Goal: Task Accomplishment & Management: Manage account settings

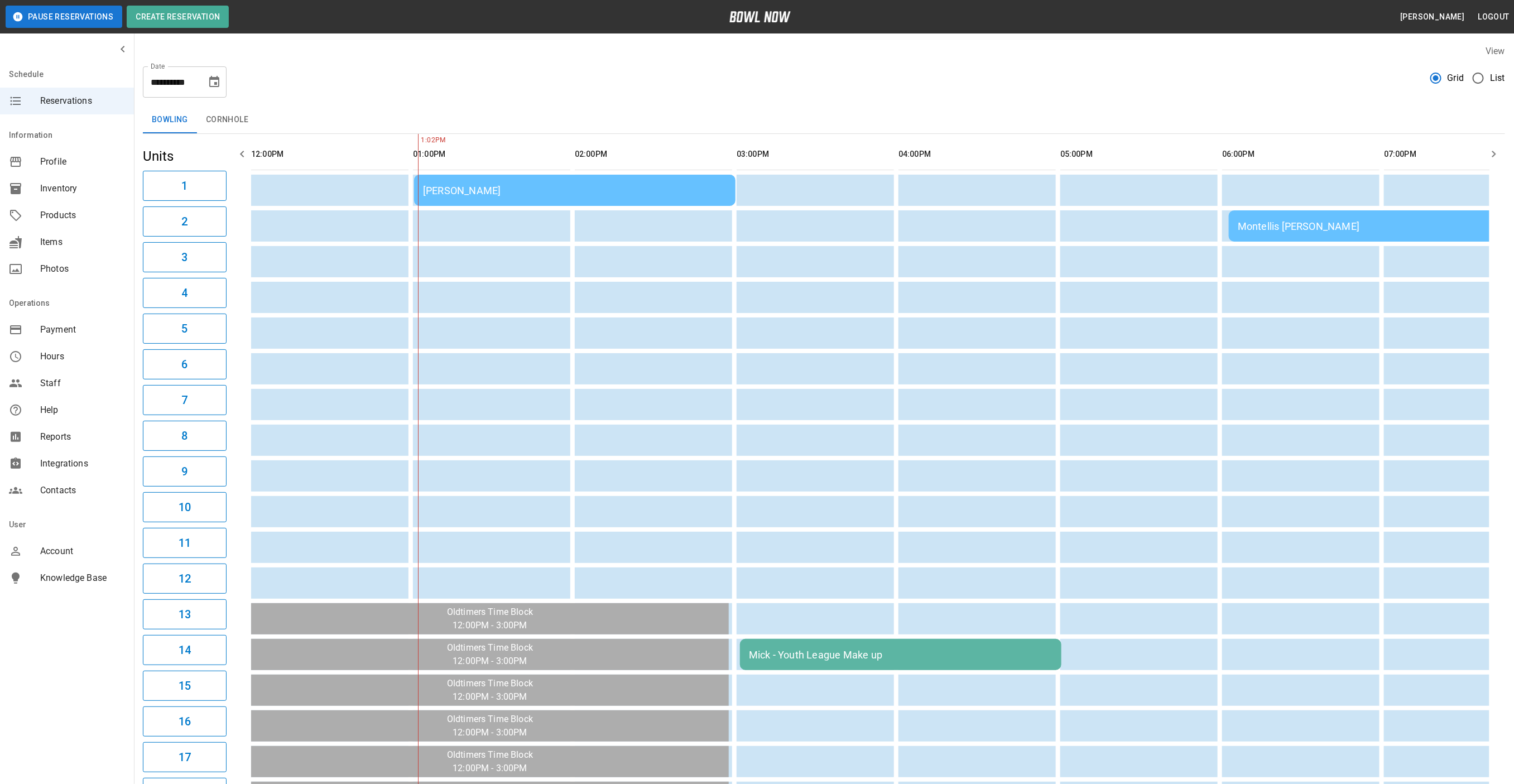
scroll to position [0, 161]
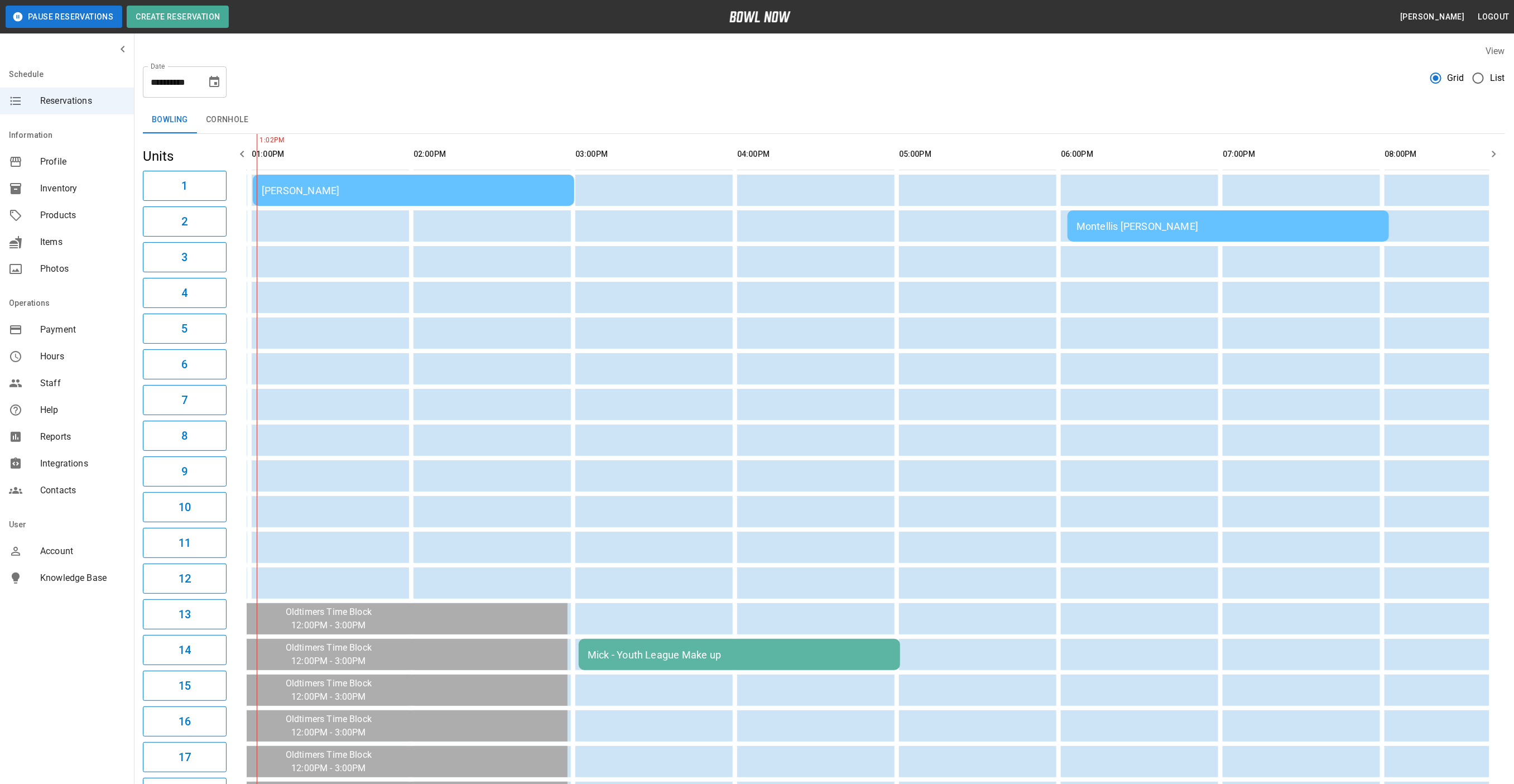
click at [216, 78] on icon "Choose date, selected date is Sep 26, 2025" at bounding box center [214, 81] width 10 height 11
click at [244, 218] on button "27" at bounding box center [237, 225] width 20 height 20
type input "**********"
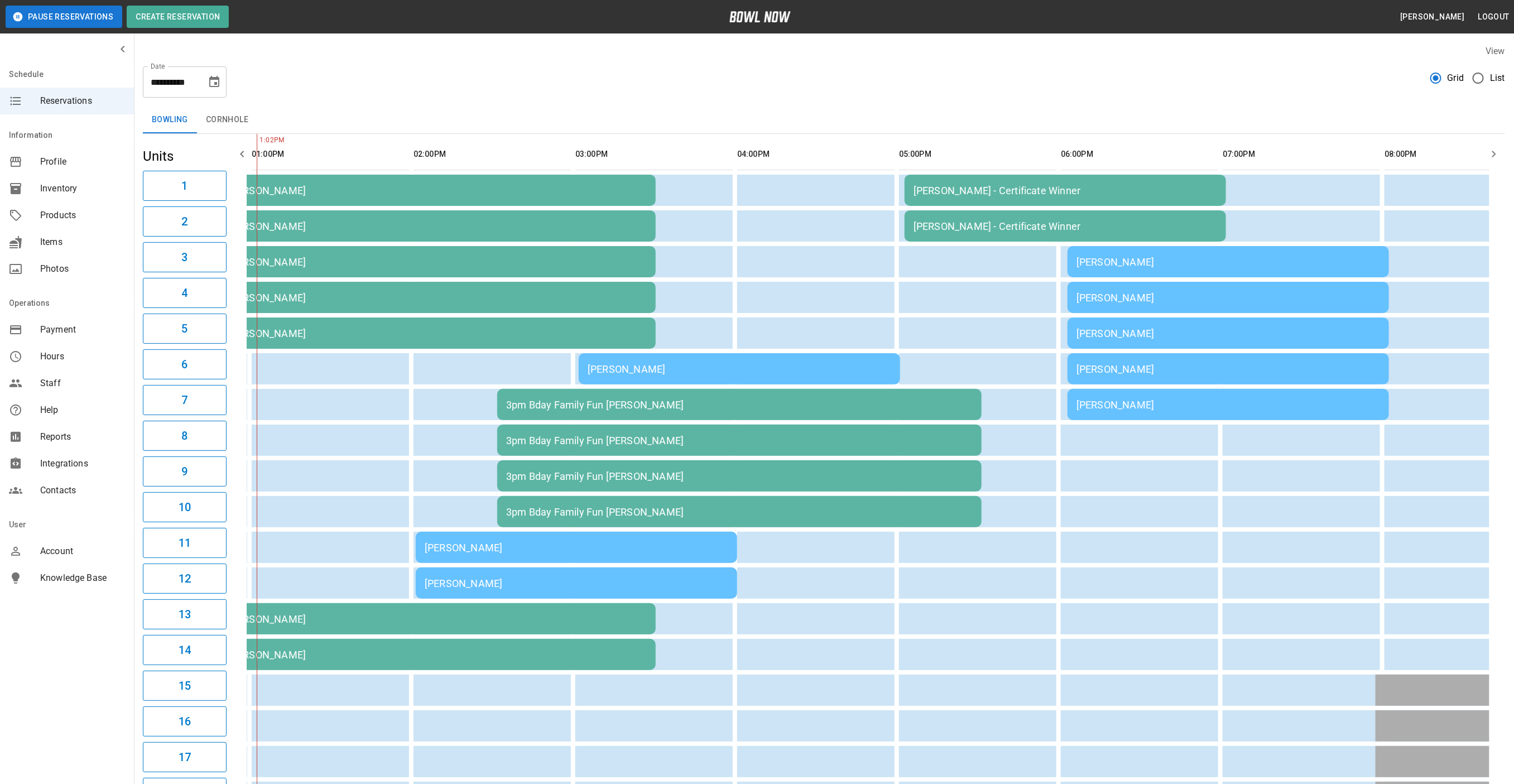
click at [375, 190] on div "1pm Bday [PERSON_NAME]" at bounding box center [414, 190] width 466 height 11
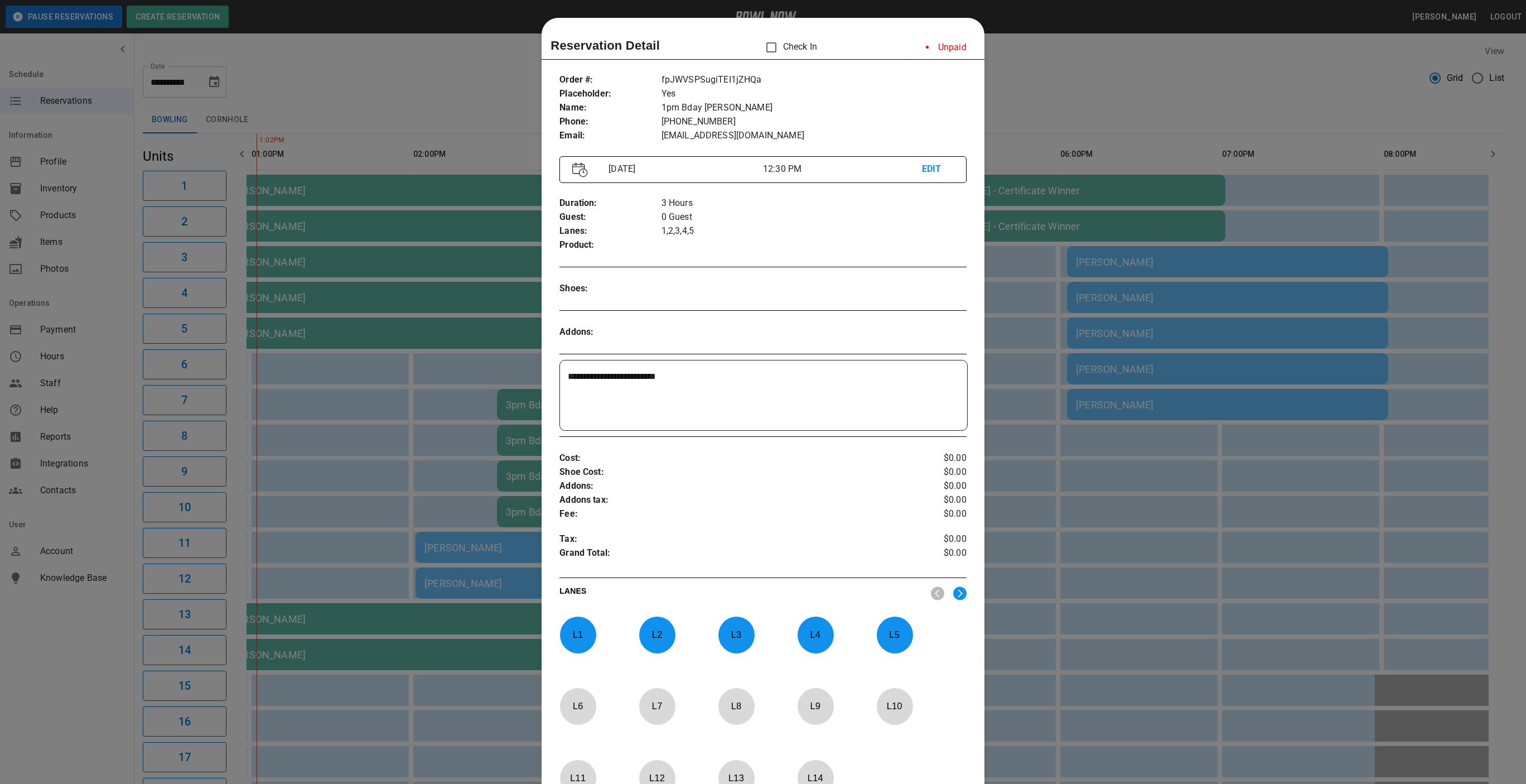
scroll to position [18, 0]
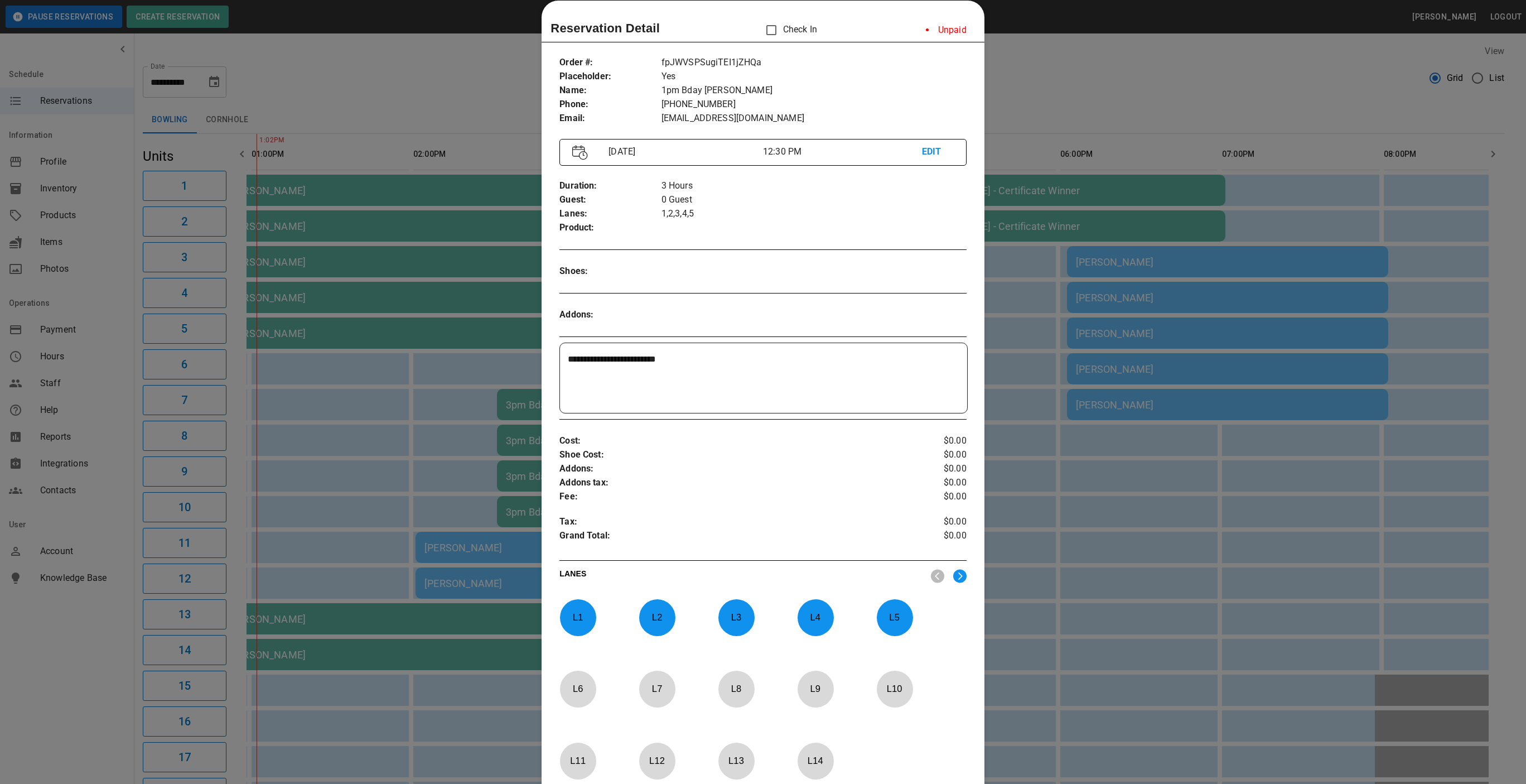
click at [878, 629] on p "L 5" at bounding box center [894, 618] width 37 height 26
click at [823, 618] on p "L 4" at bounding box center [816, 618] width 37 height 26
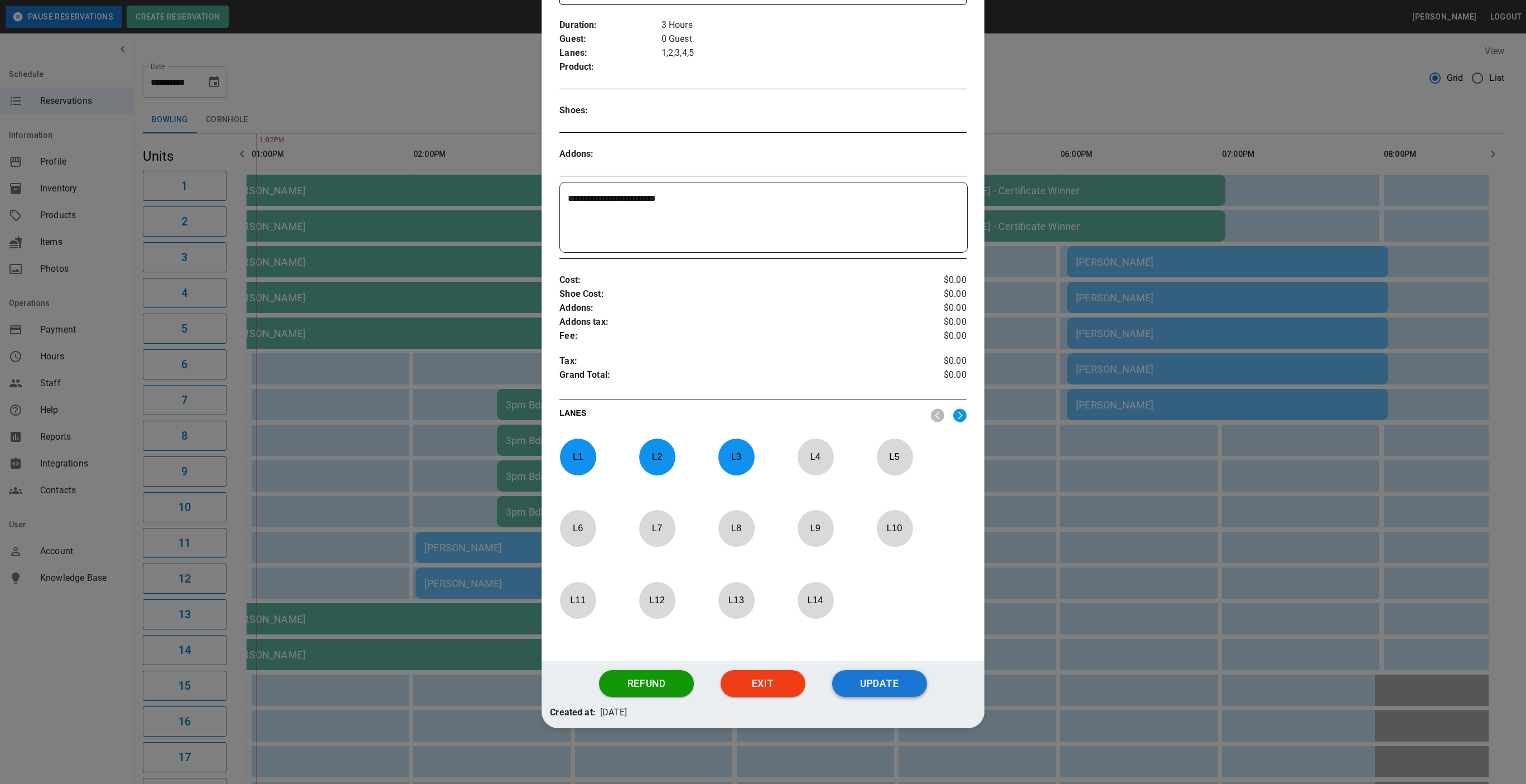
click at [879, 690] on button "Update" at bounding box center [880, 683] width 95 height 27
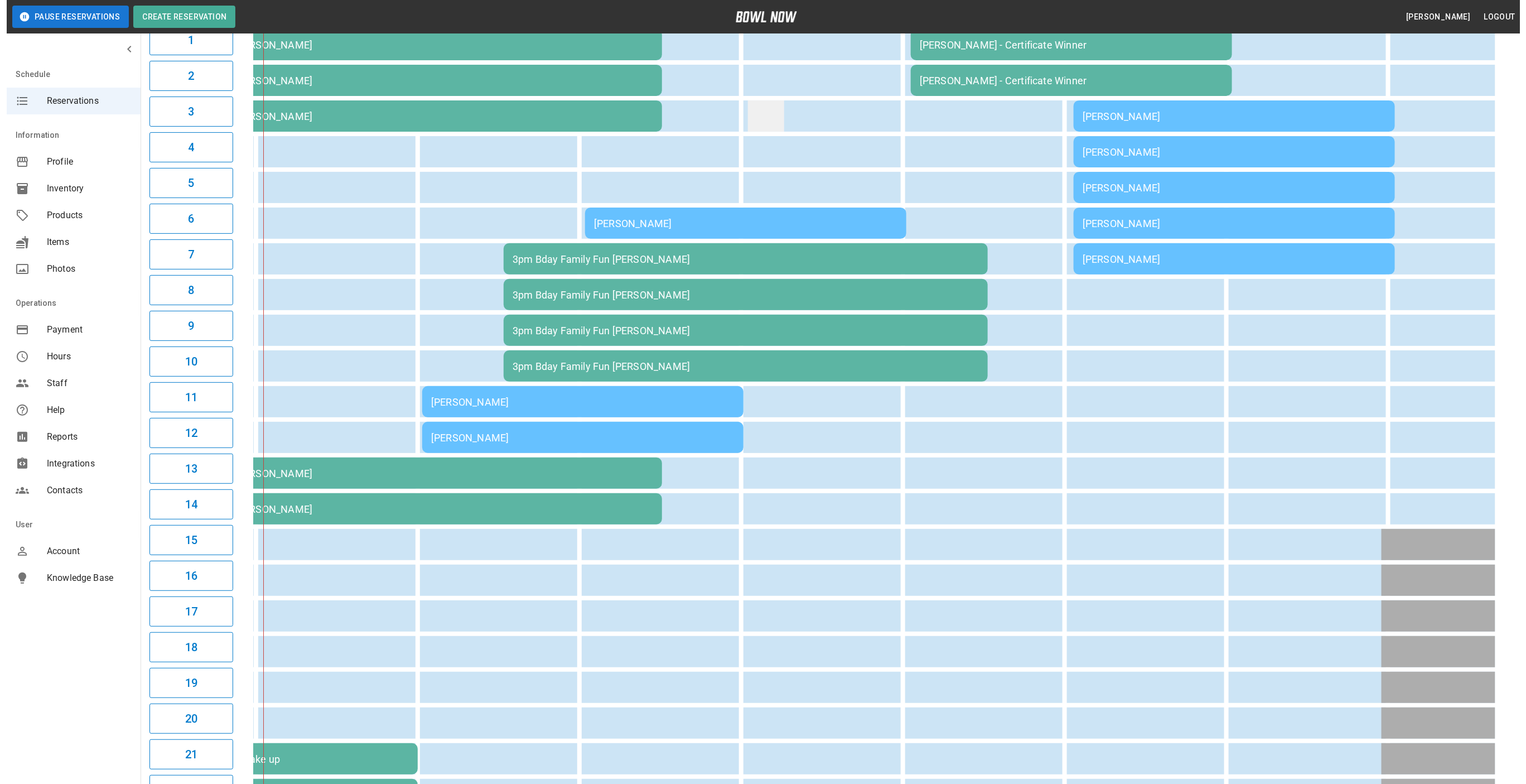
scroll to position [0, 0]
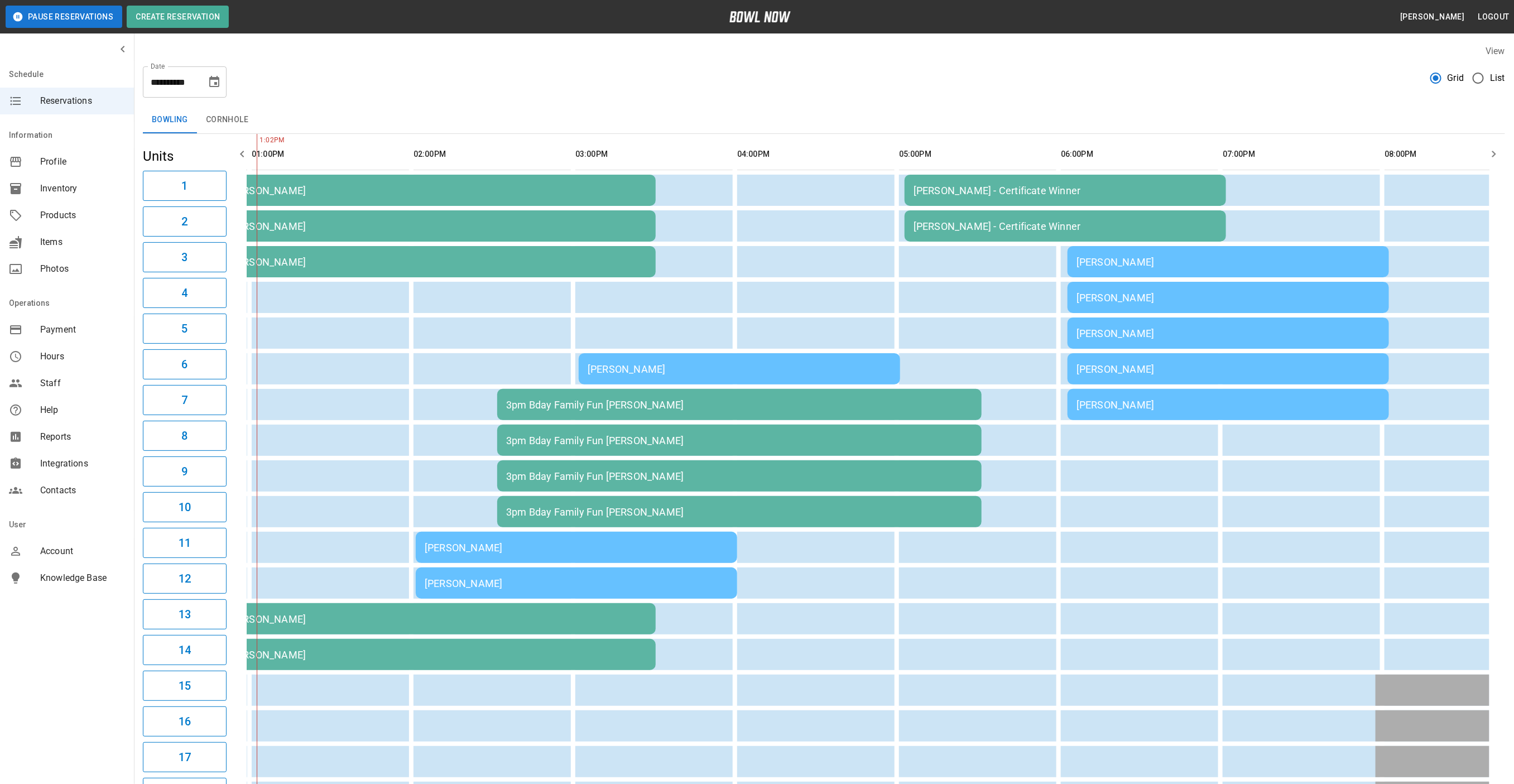
click at [563, 201] on td "1pm Bday [PERSON_NAME]" at bounding box center [413, 190] width 485 height 32
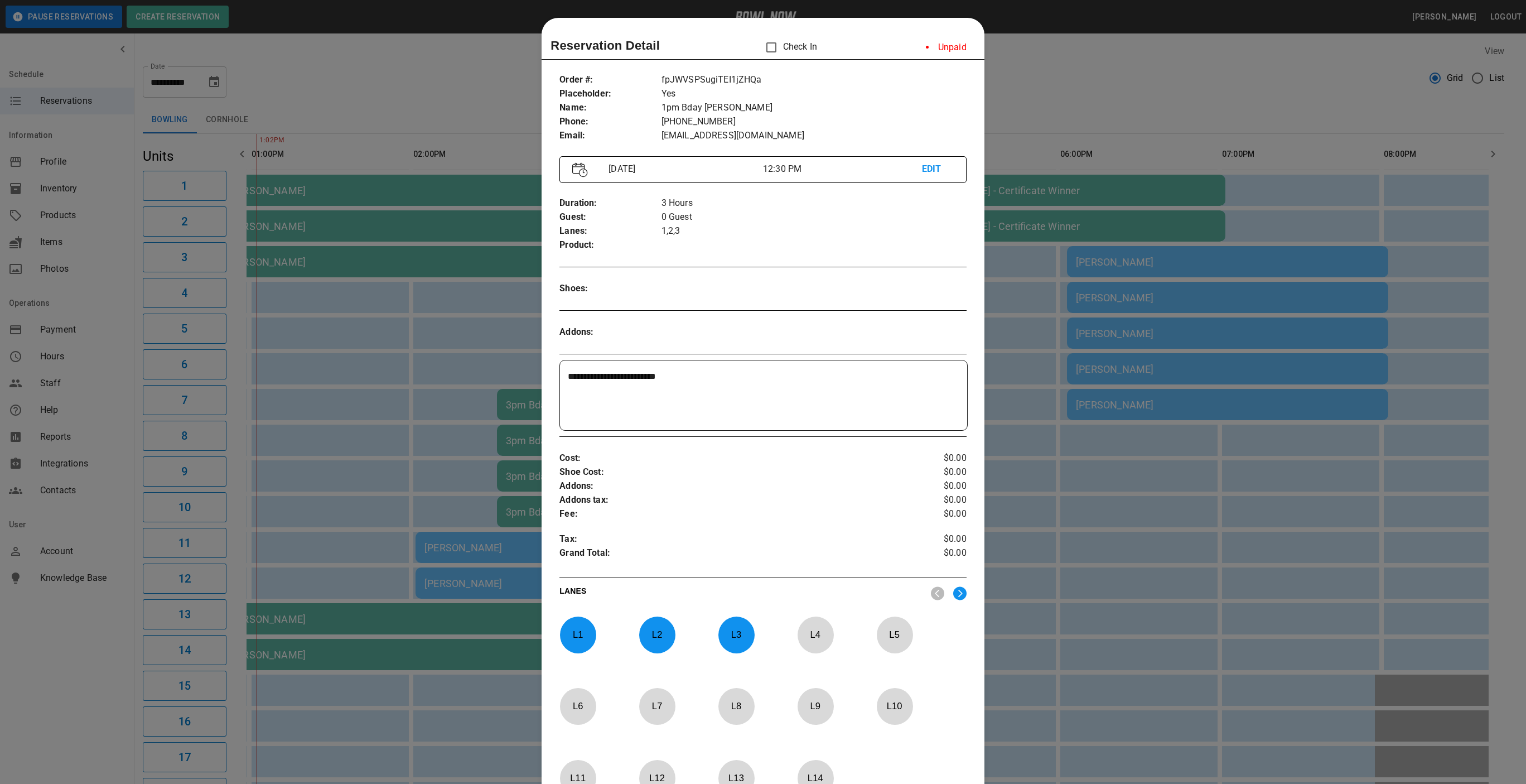
scroll to position [18, 0]
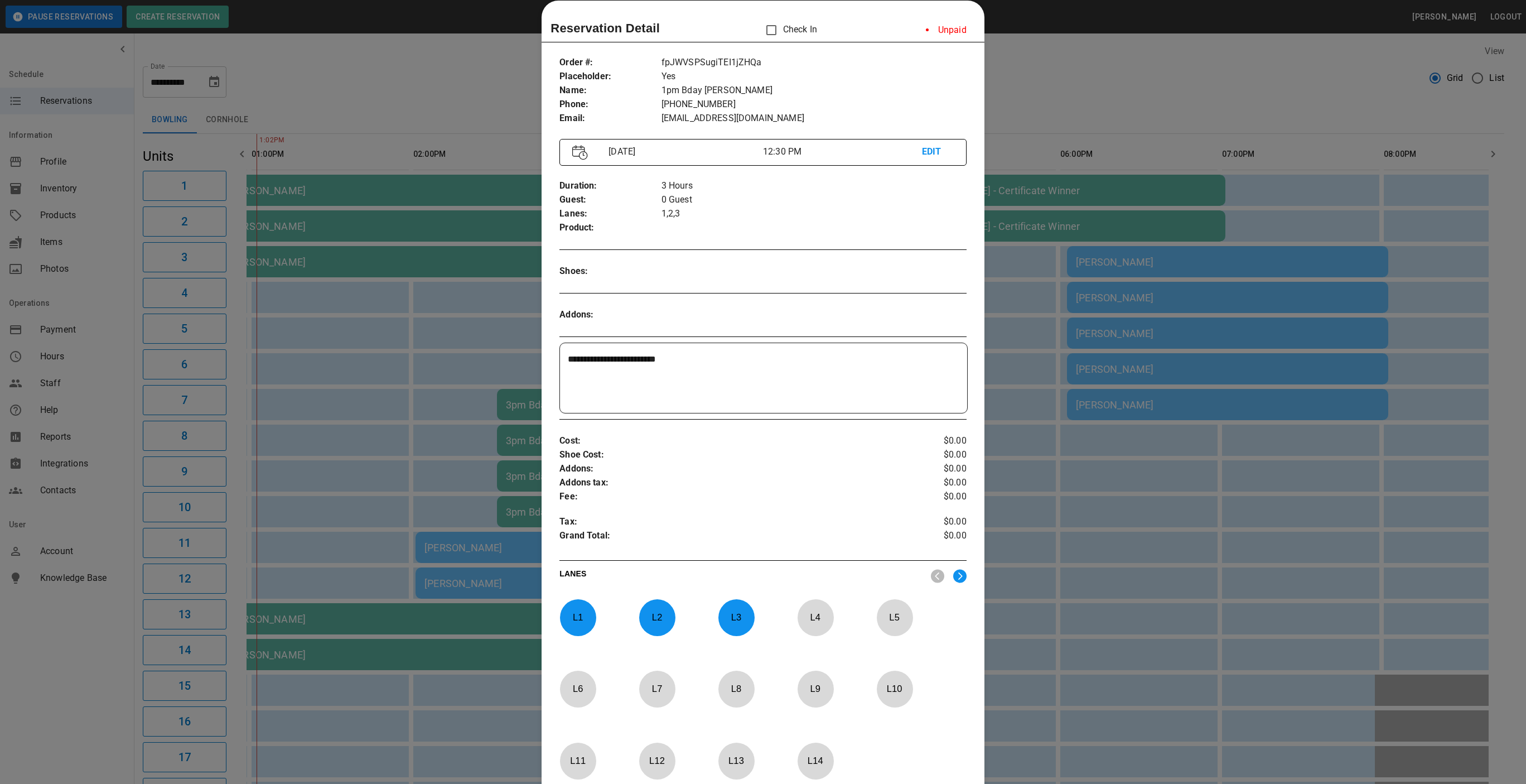
click at [1066, 90] on div at bounding box center [763, 392] width 1526 height 784
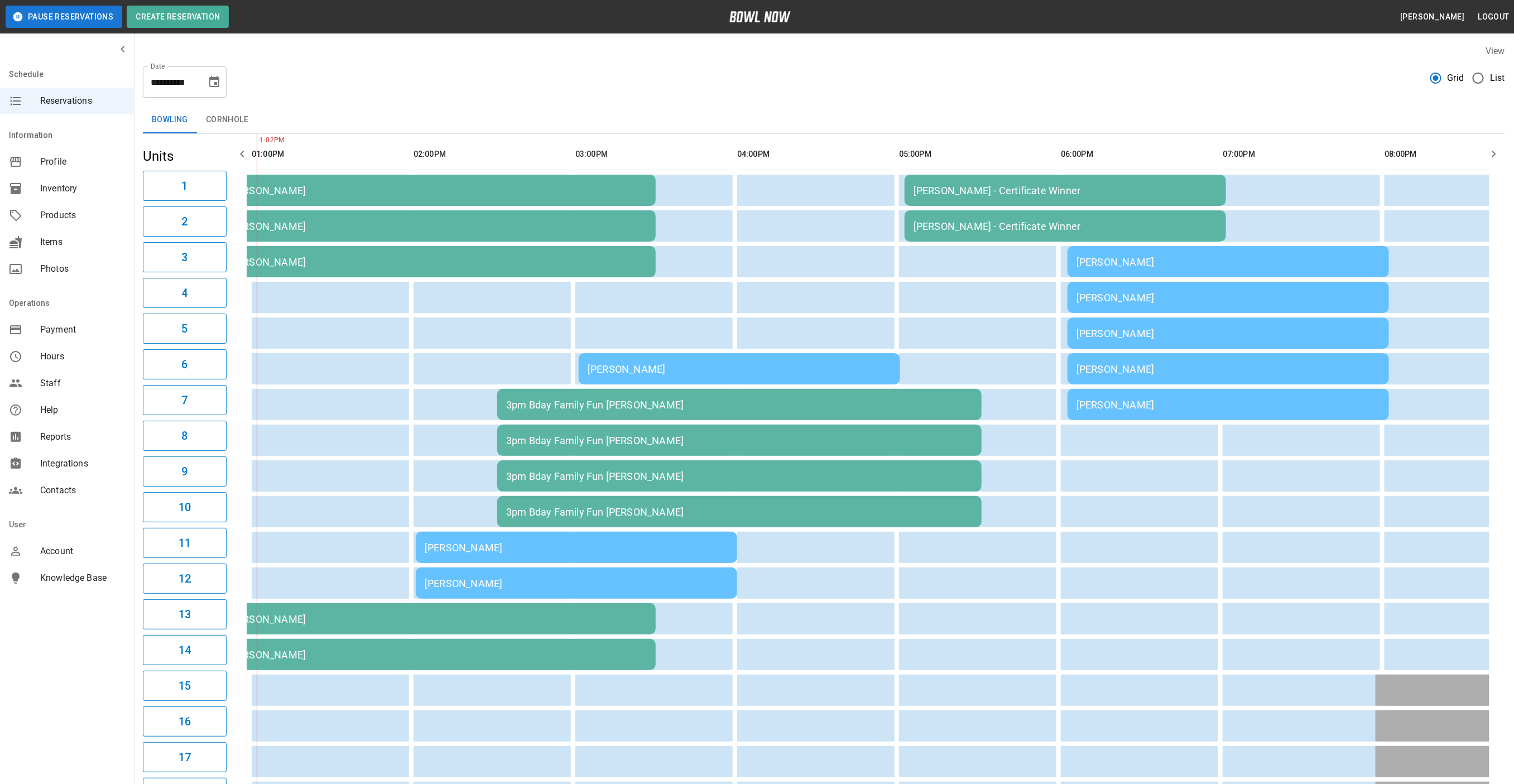
click at [564, 227] on div "1pm Bday [PERSON_NAME]" at bounding box center [414, 226] width 466 height 11
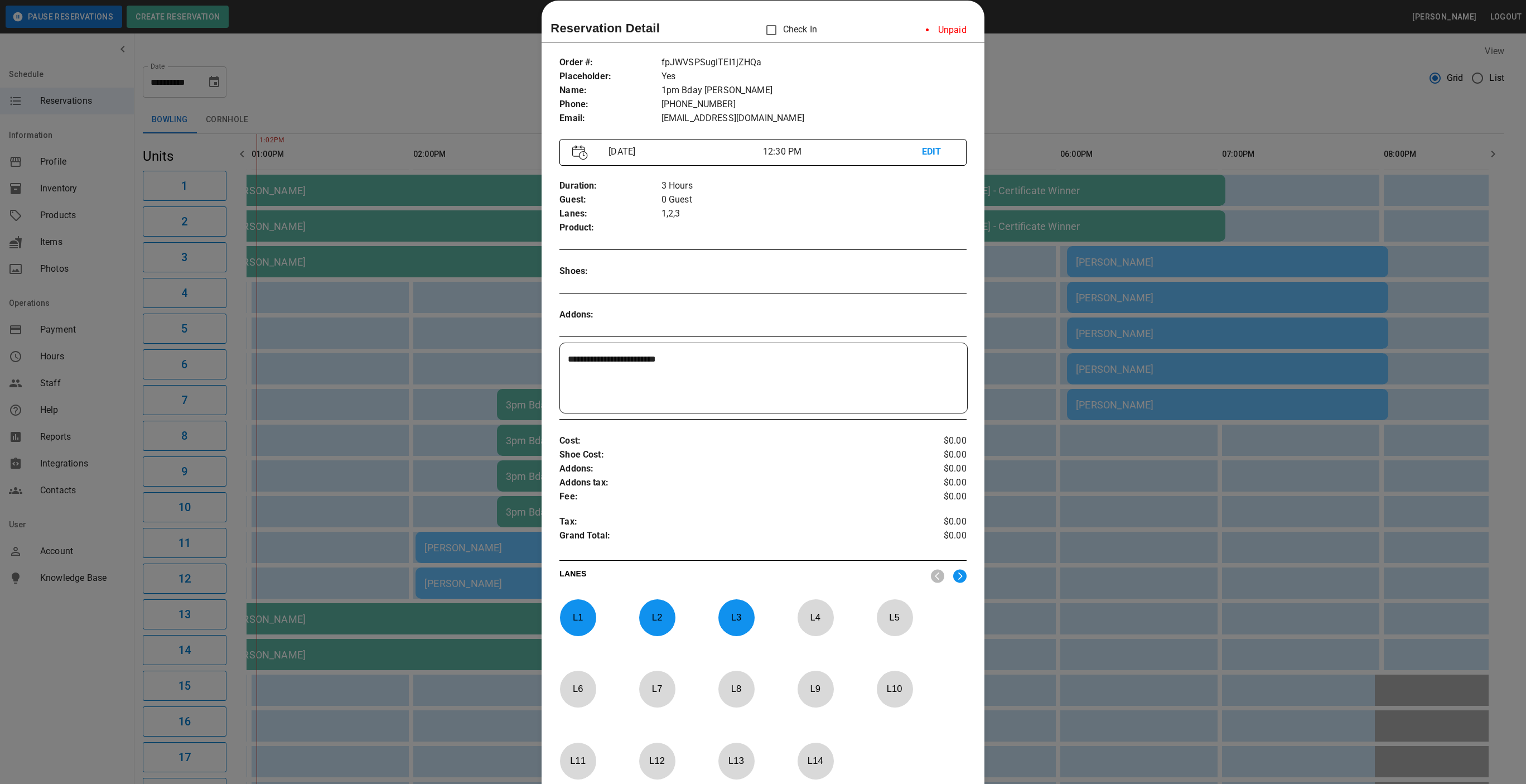
drag, startPoint x: 702, startPoint y: 367, endPoint x: 325, endPoint y: 356, distance: 377.2
click at [325, 356] on div "**********" at bounding box center [763, 392] width 1526 height 784
click at [317, 105] on div at bounding box center [763, 392] width 1526 height 784
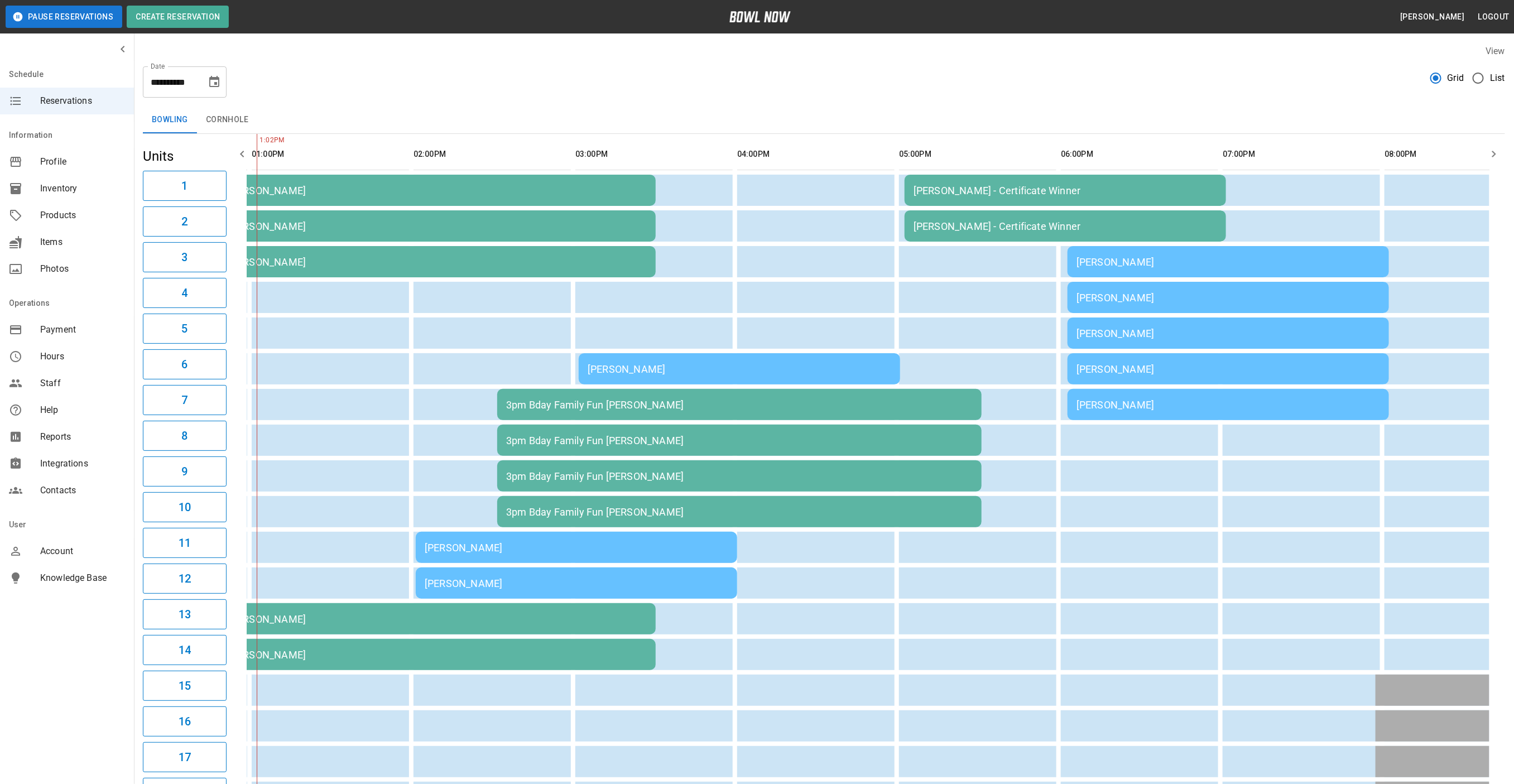
click at [380, 239] on td "1pm Bday [PERSON_NAME]" at bounding box center [413, 226] width 485 height 32
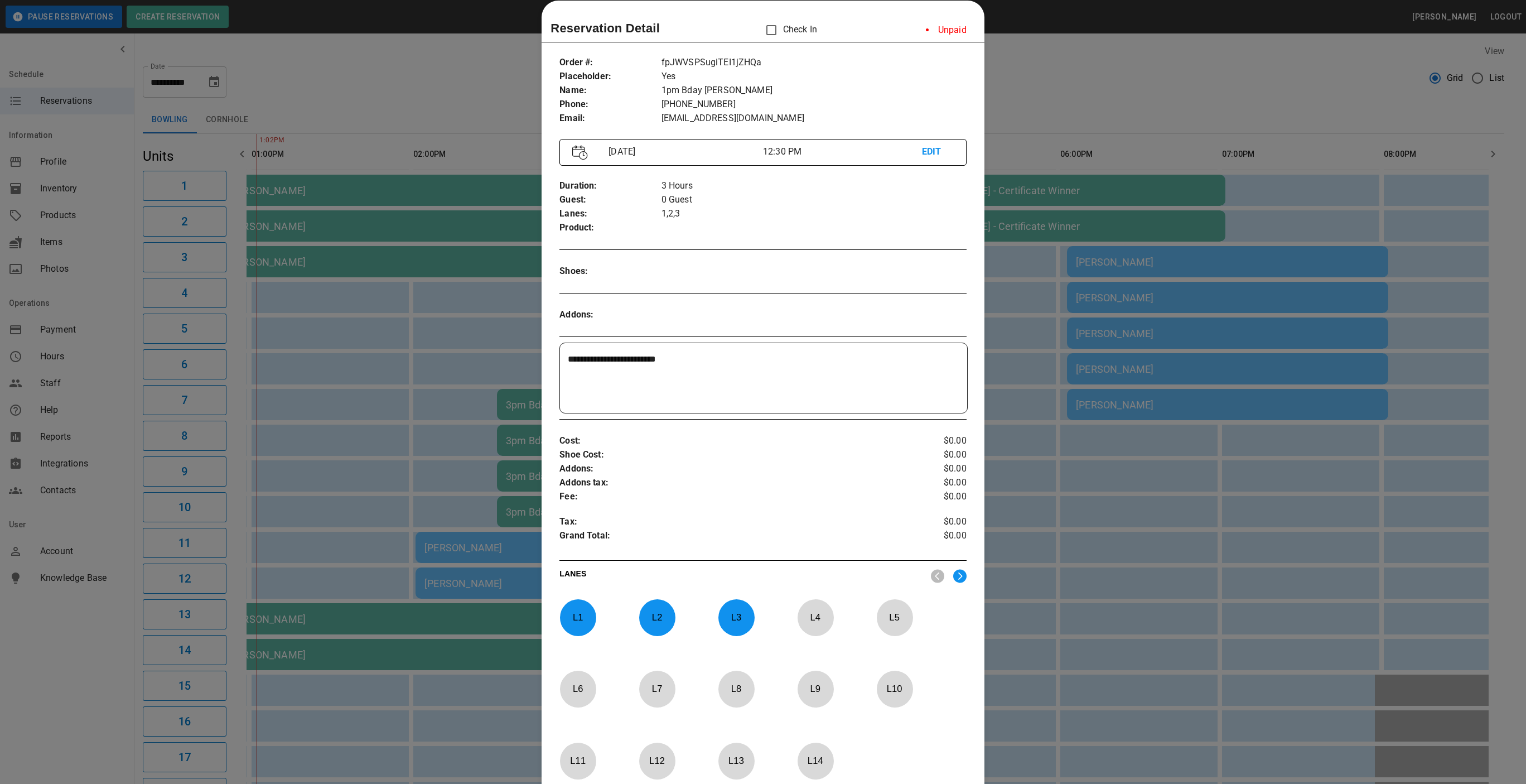
drag, startPoint x: 668, startPoint y: 349, endPoint x: 357, endPoint y: 331, distance: 311.5
click at [357, 331] on div "**********" at bounding box center [763, 392] width 1526 height 784
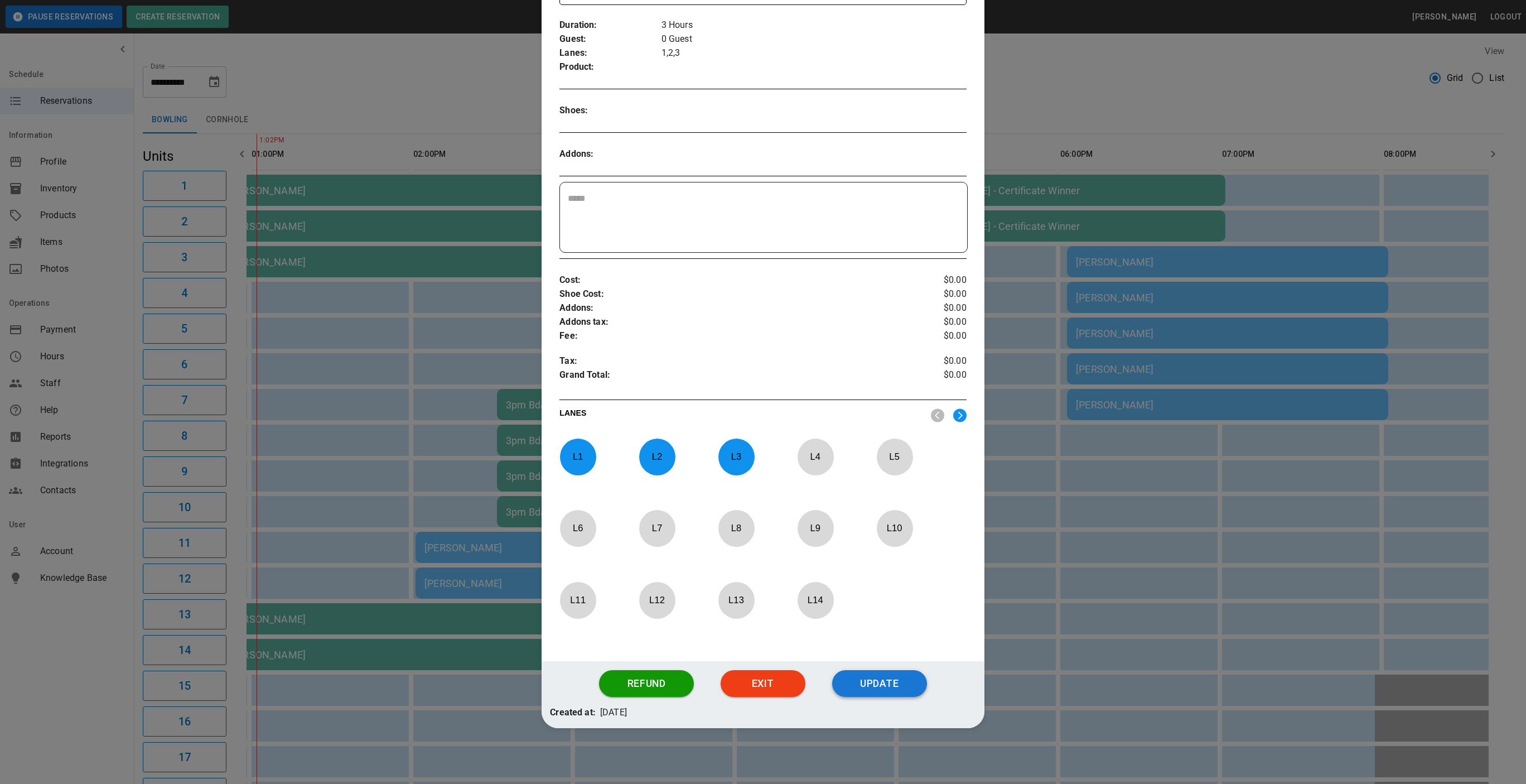
click at [888, 680] on button "Update" at bounding box center [880, 683] width 95 height 27
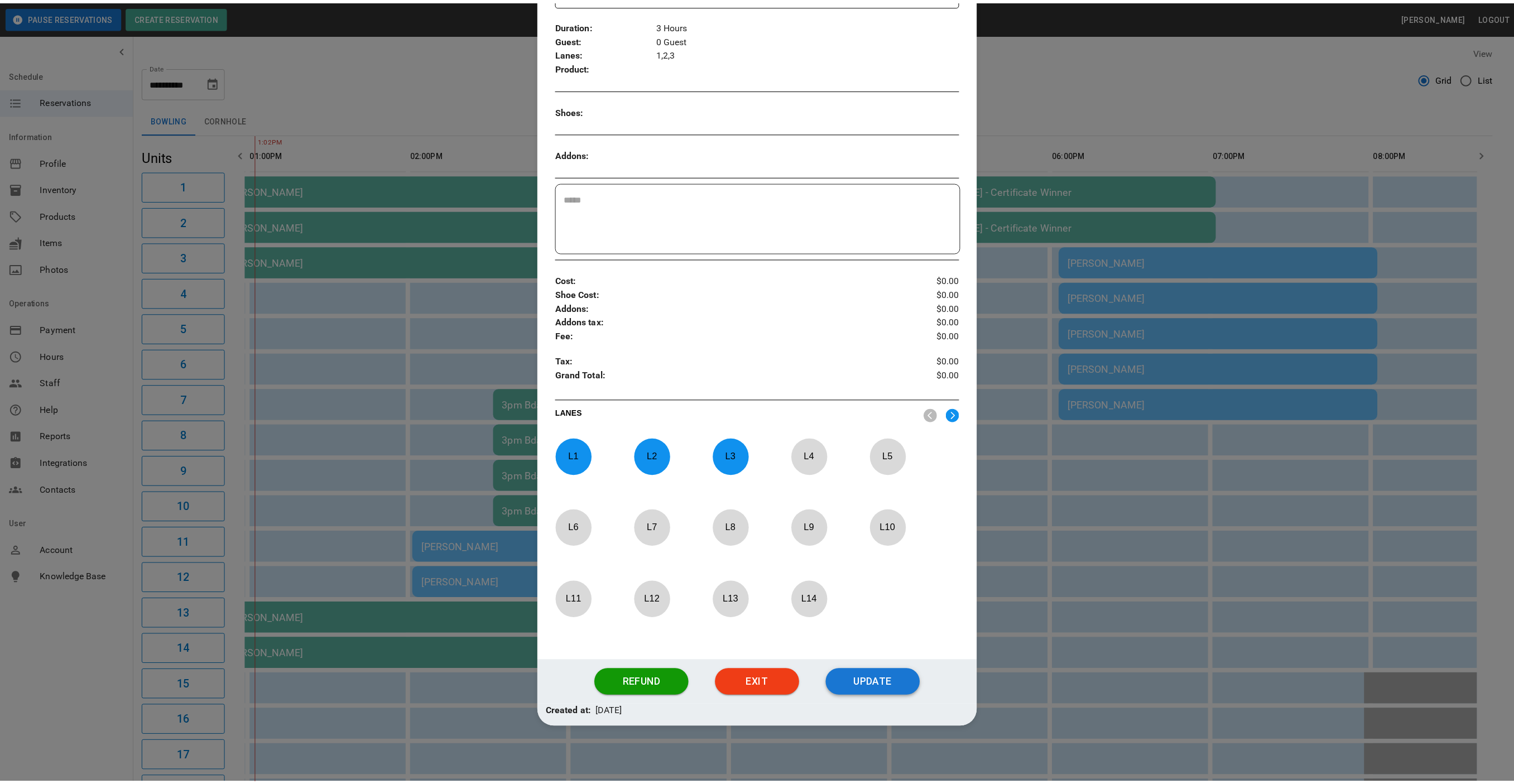
scroll to position [124, 0]
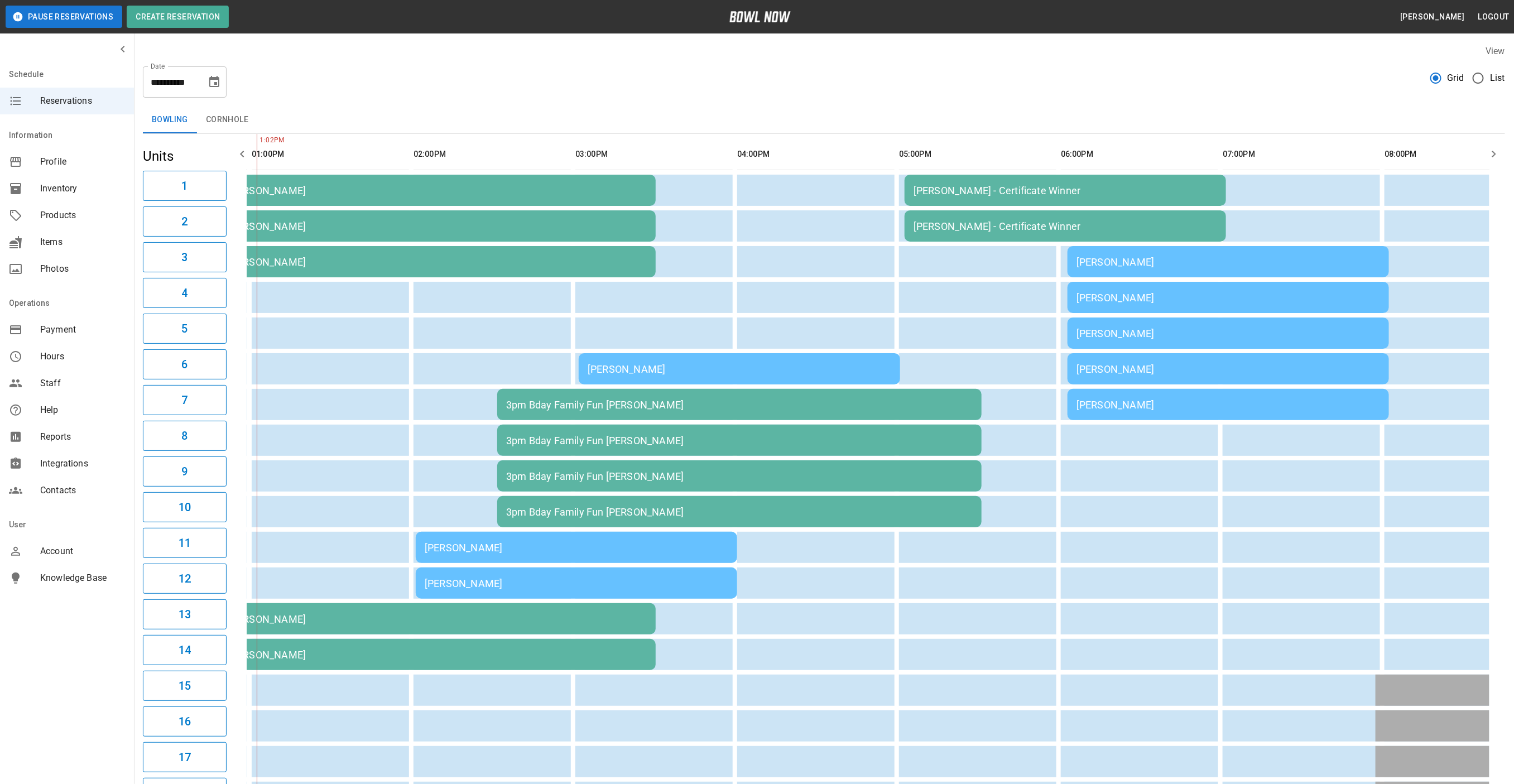
click at [206, 81] on button "Choose date, selected date is Sep 27, 2025" at bounding box center [214, 81] width 22 height 22
click at [95, 246] on button "28" at bounding box center [103, 246] width 20 height 20
type input "**********"
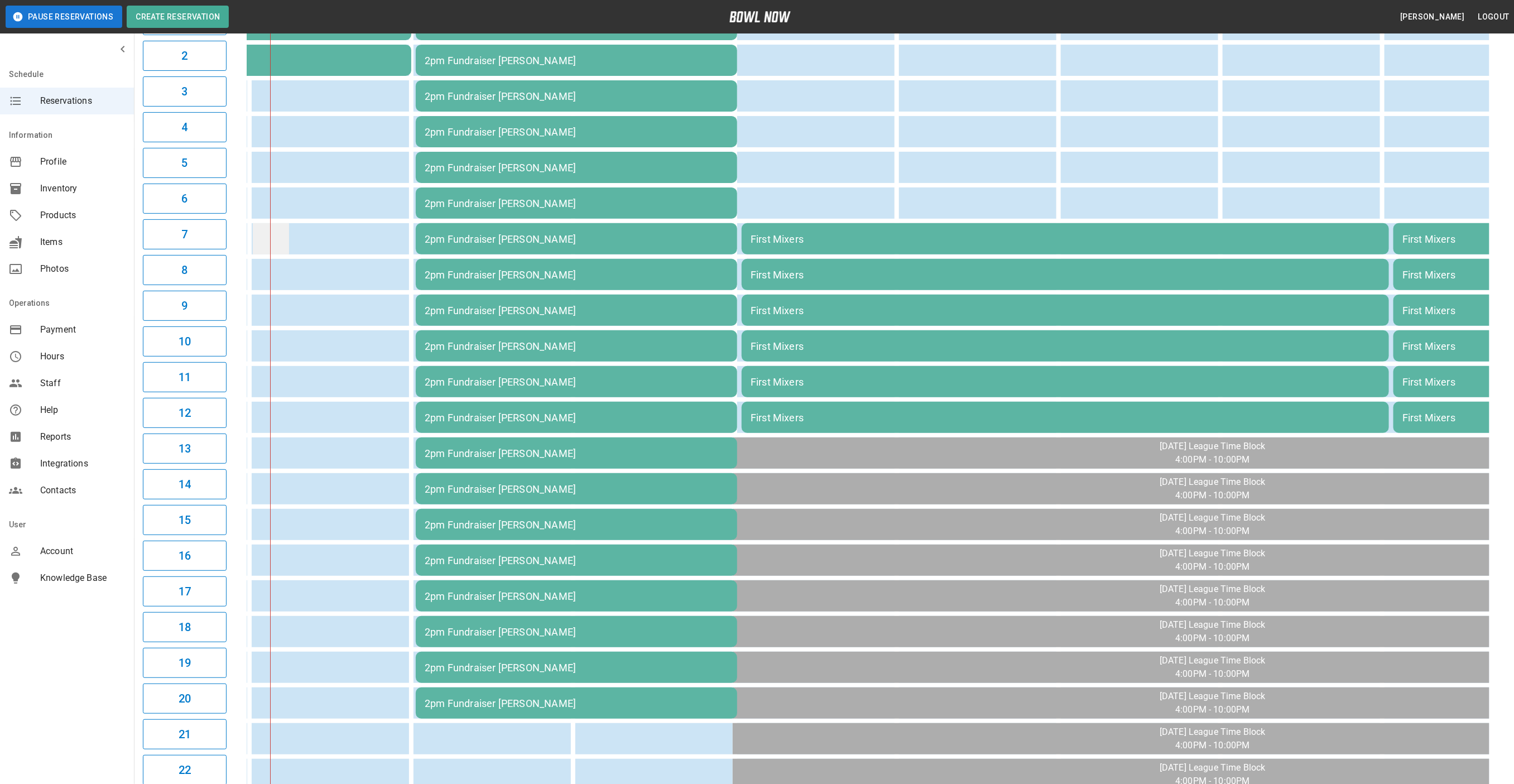
scroll to position [0, 0]
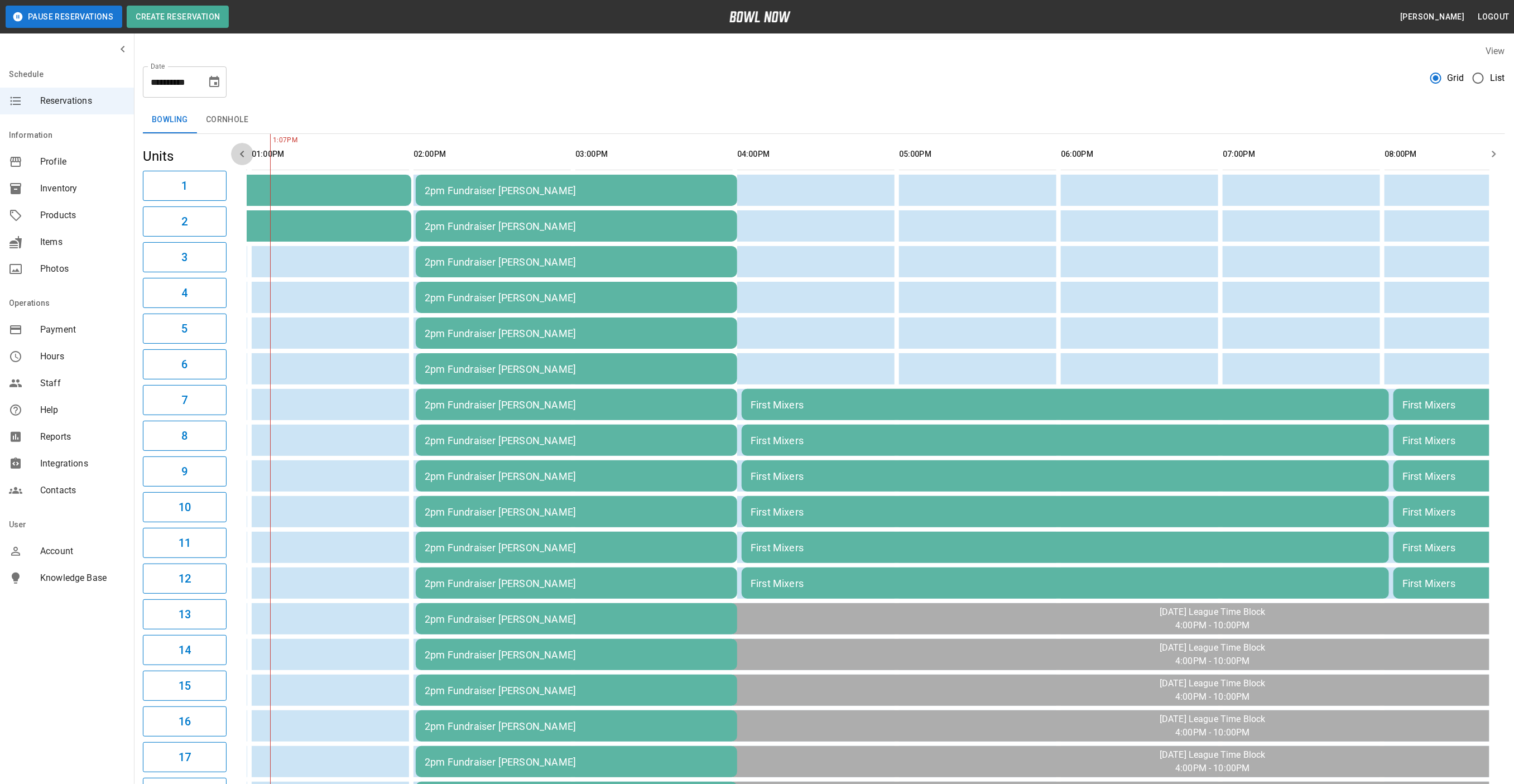
click at [237, 144] on button "button" at bounding box center [242, 153] width 22 height 22
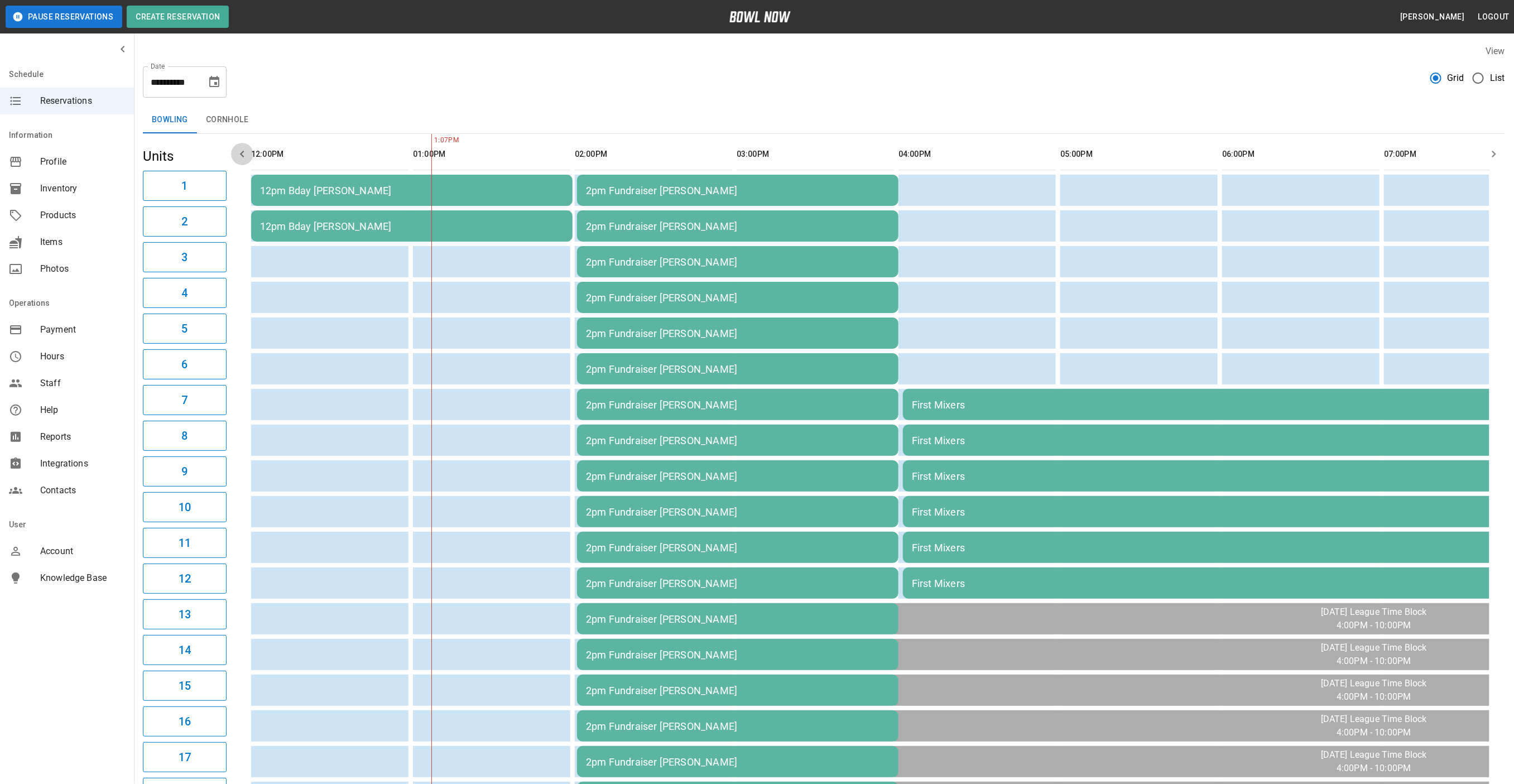
click at [237, 144] on button "button" at bounding box center [242, 153] width 22 height 22
